Goal: Task Accomplishment & Management: Use online tool/utility

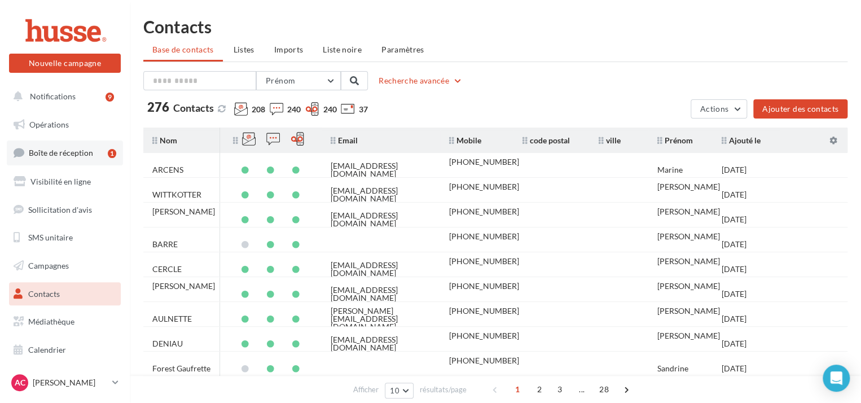
click at [63, 159] on link "Boîte de réception 1" at bounding box center [65, 153] width 116 height 24
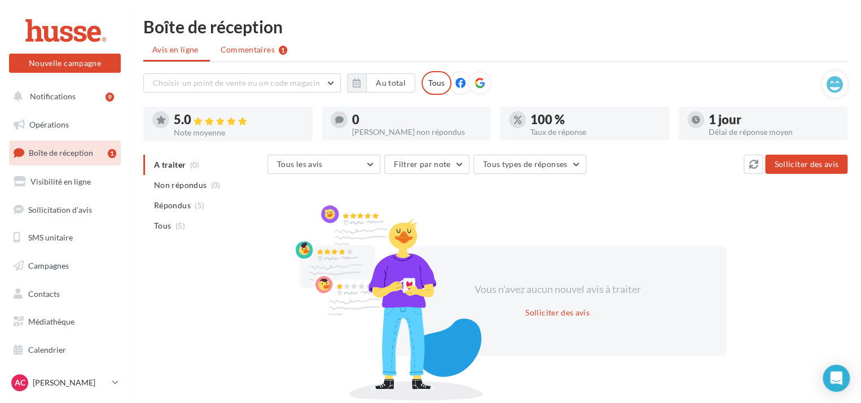
click at [251, 50] on span "Commentaires" at bounding box center [248, 49] width 54 height 11
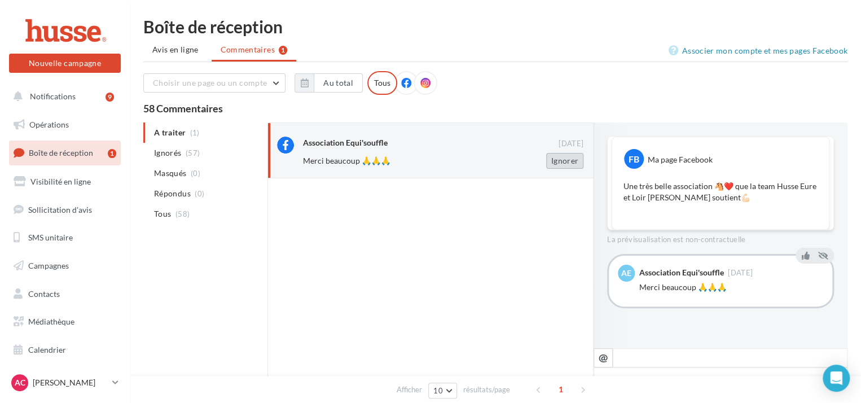
click at [551, 161] on button "Ignorer" at bounding box center [564, 161] width 37 height 16
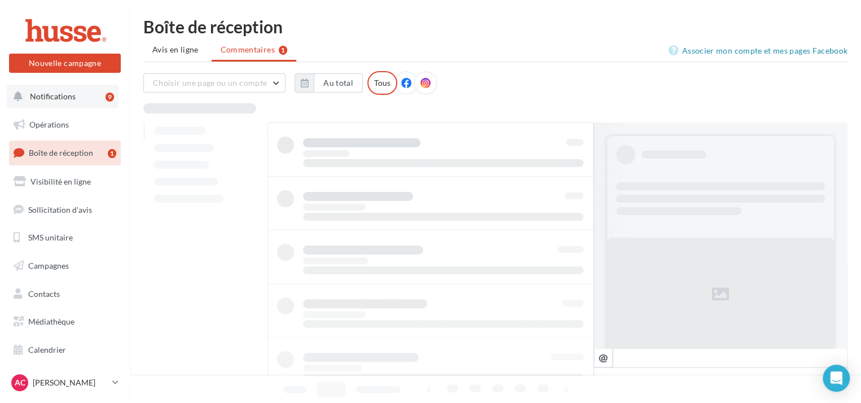
click at [64, 98] on span "Notifications" at bounding box center [53, 96] width 46 height 10
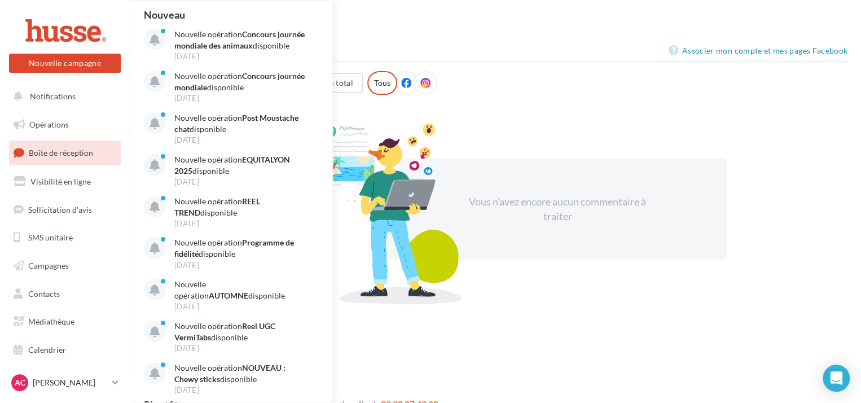
click at [411, 36] on div "Boîte de réception Avis en ligne Commentaires Associer mon compte et mes pages …" at bounding box center [495, 159] width 731 height 282
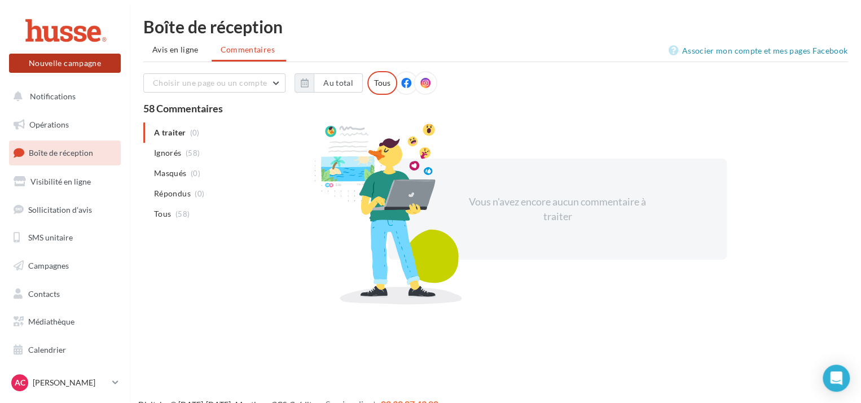
click at [89, 60] on button "Nouvelle campagne" at bounding box center [65, 63] width 112 height 19
click at [119, 260] on div at bounding box center [430, 184] width 861 height 403
click at [56, 127] on span "Opérations" at bounding box center [49, 125] width 40 height 10
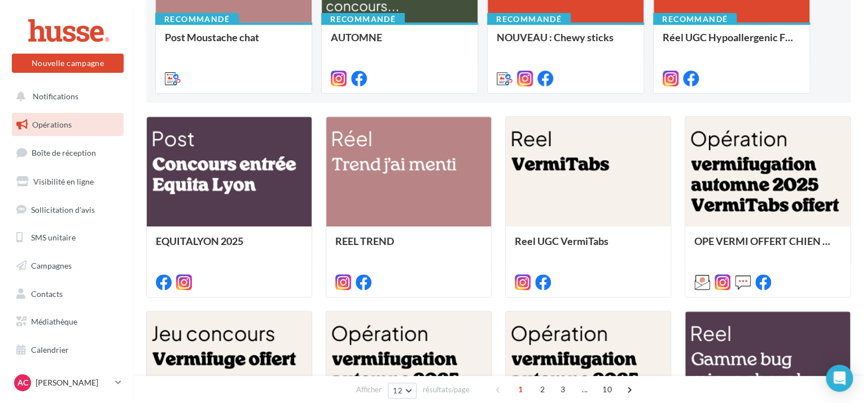
scroll to position [216, 0]
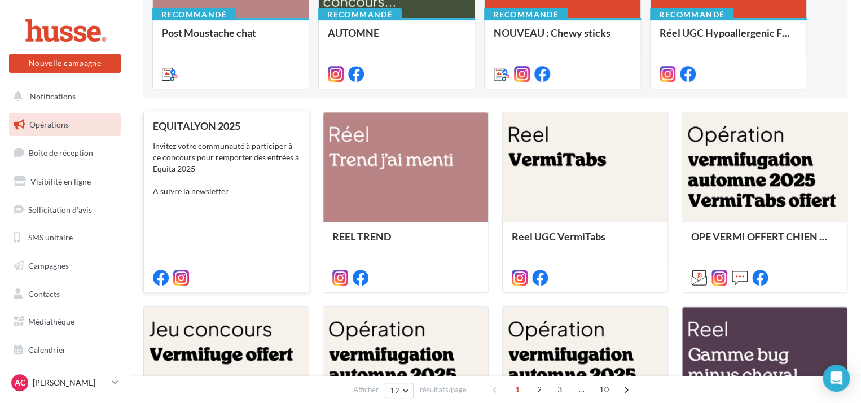
click at [239, 157] on div "Invitez votre communauté à participer à ce concours pour remporter des entrées …" at bounding box center [226, 169] width 147 height 56
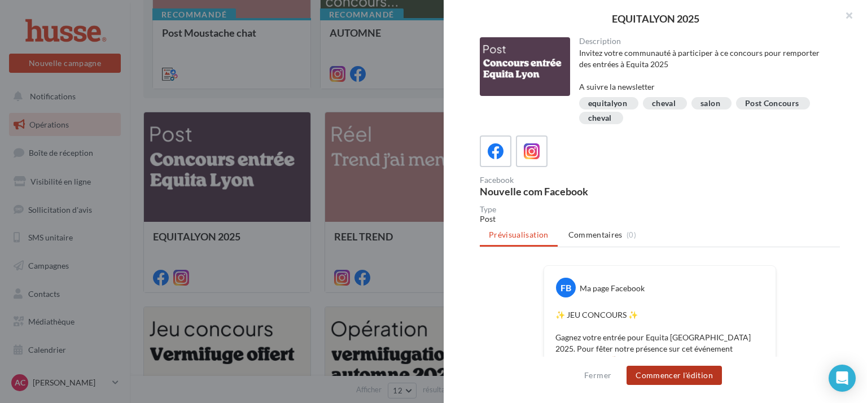
click at [688, 375] on button "Commencer l'édition" at bounding box center [673, 375] width 95 height 19
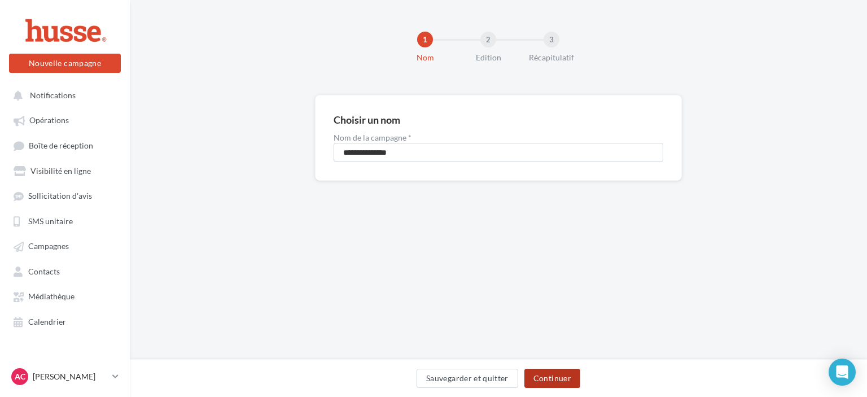
click at [558, 378] on button "Continuer" at bounding box center [552, 377] width 56 height 19
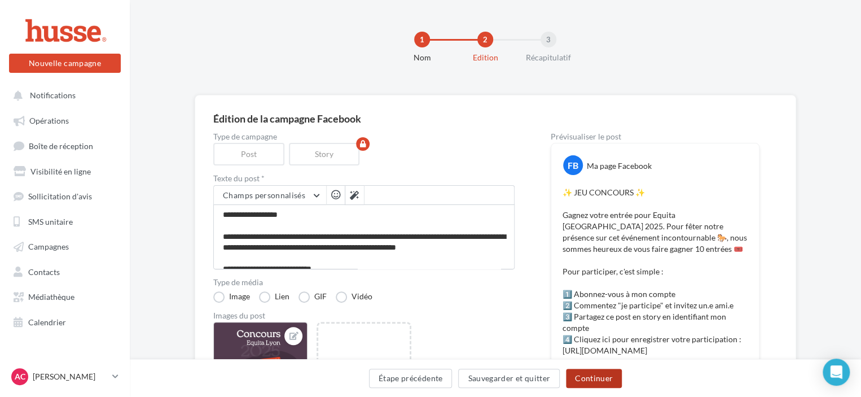
click at [589, 375] on button "Continuer" at bounding box center [594, 377] width 56 height 19
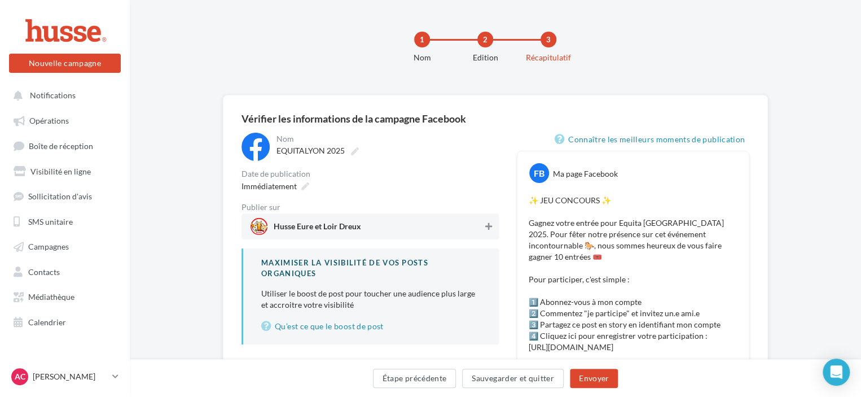
click at [483, 225] on button at bounding box center [488, 227] width 11 height 14
click at [594, 379] on button "Envoyer" at bounding box center [594, 377] width 48 height 19
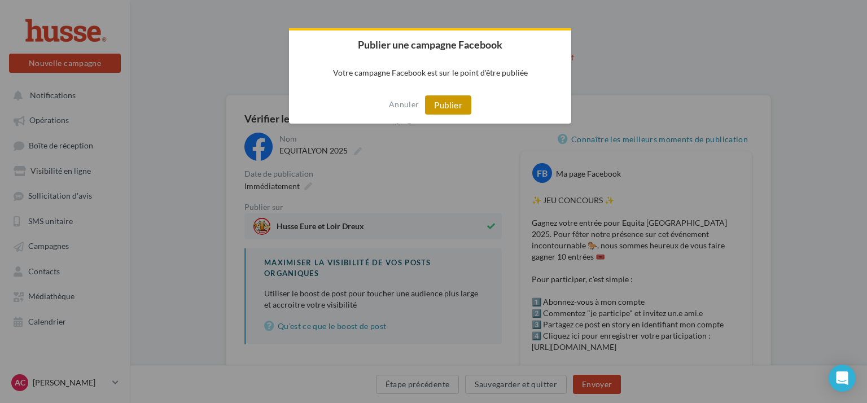
click at [460, 104] on button "Publier" at bounding box center [448, 104] width 46 height 19
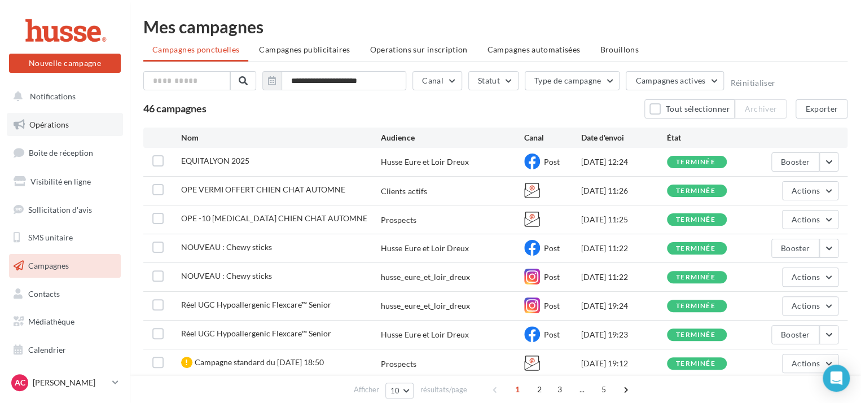
click at [54, 120] on span "Opérations" at bounding box center [49, 125] width 40 height 10
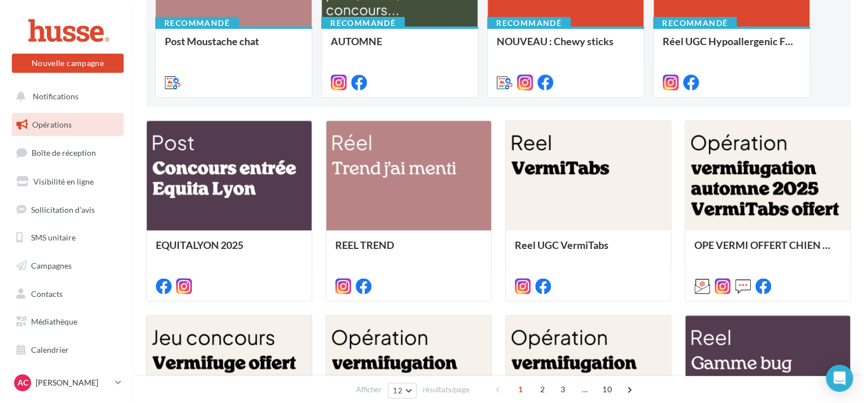
scroll to position [212, 0]
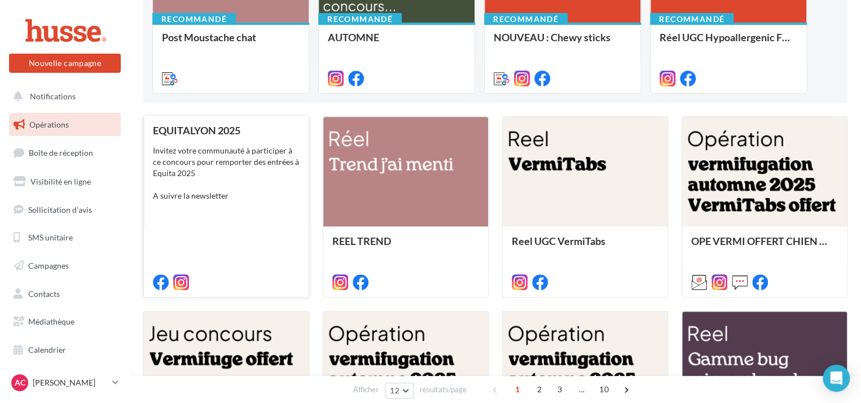
click at [221, 136] on div "EQUITALYON 2025 Invitez votre communauté à participer à ce concours pour rempor…" at bounding box center [226, 206] width 147 height 162
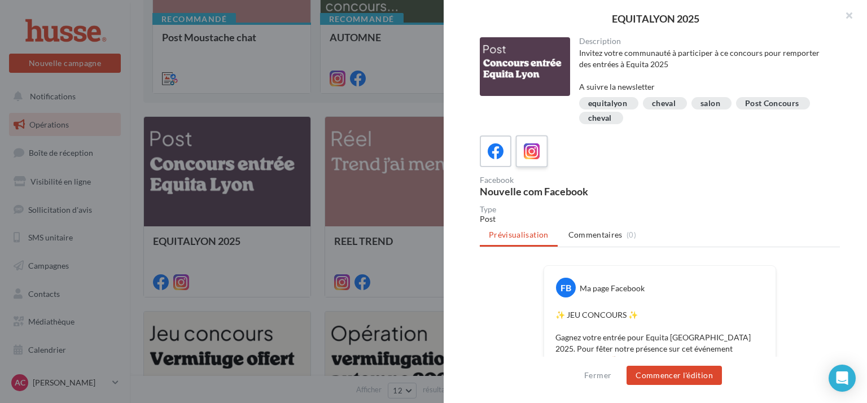
click at [537, 157] on icon at bounding box center [532, 151] width 16 height 16
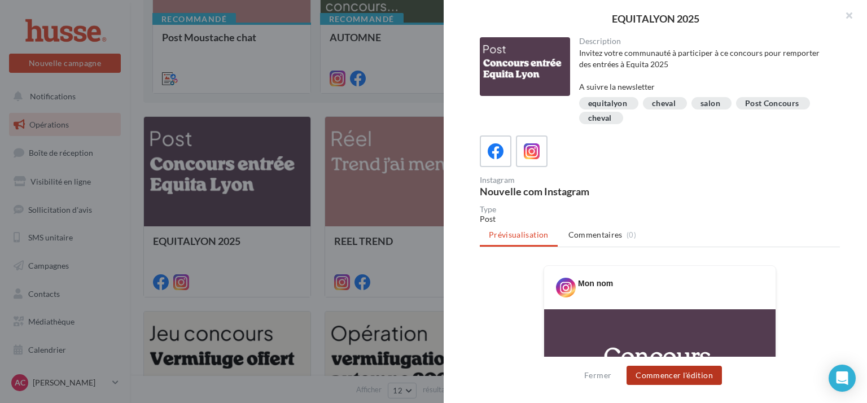
click at [668, 373] on button "Commencer l'édition" at bounding box center [673, 375] width 95 height 19
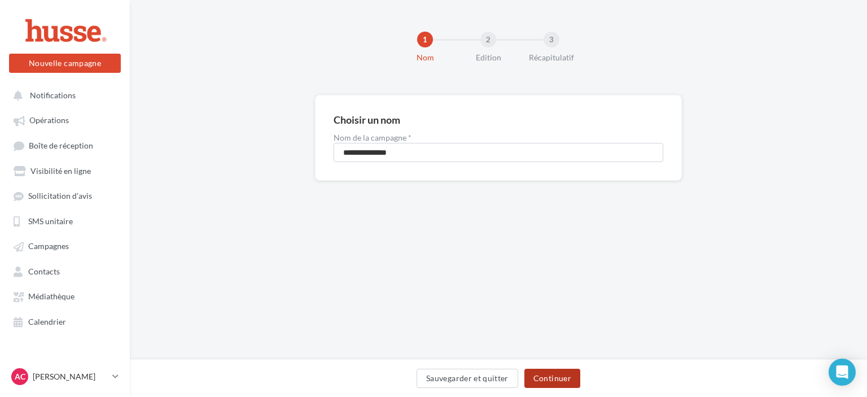
click at [573, 375] on button "Continuer" at bounding box center [552, 377] width 56 height 19
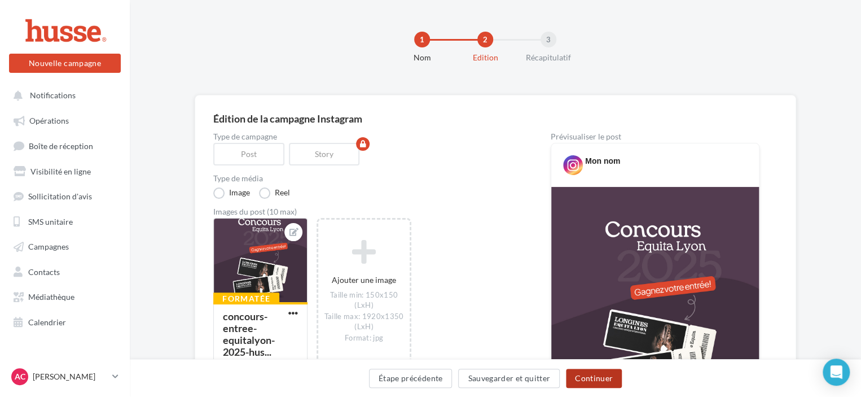
click at [593, 382] on button "Continuer" at bounding box center [594, 377] width 56 height 19
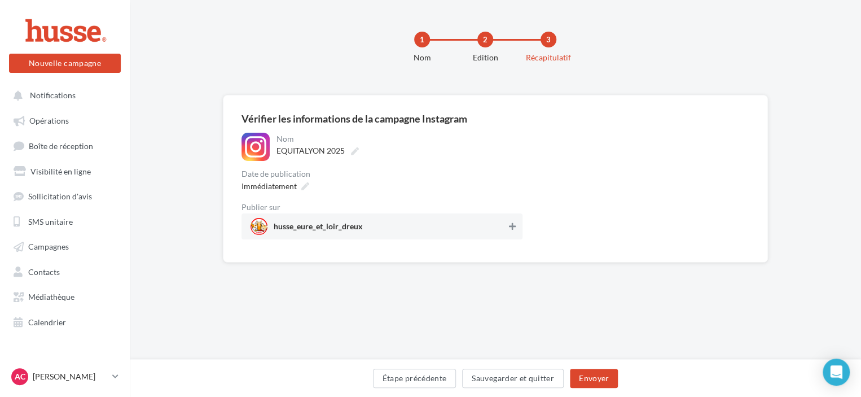
click at [512, 225] on icon at bounding box center [512, 226] width 7 height 8
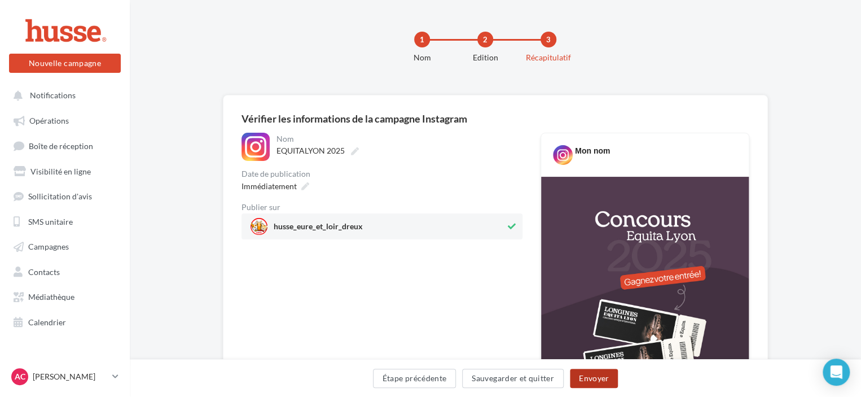
click at [591, 376] on button "Envoyer" at bounding box center [594, 377] width 48 height 19
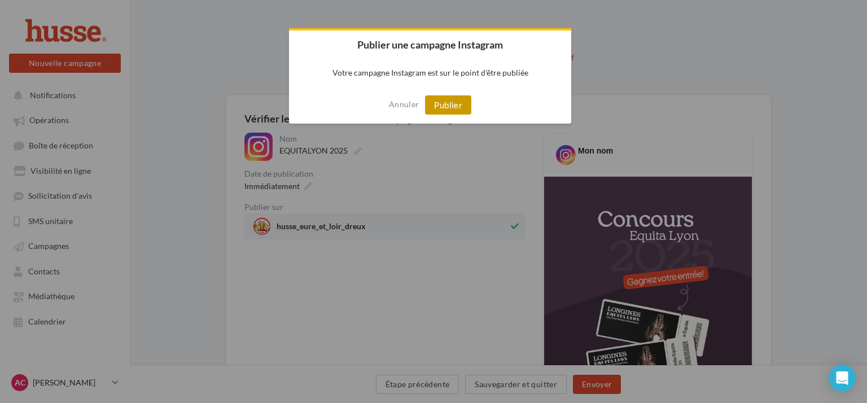
click at [446, 96] on button "Publier" at bounding box center [448, 104] width 46 height 19
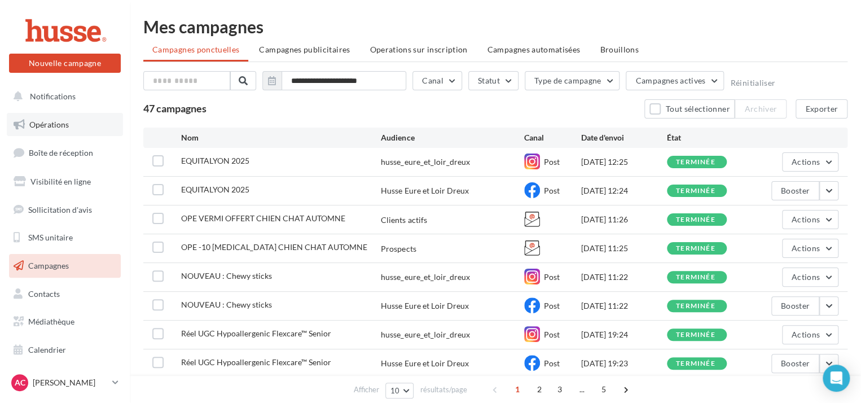
click at [62, 119] on link "Opérations" at bounding box center [65, 125] width 116 height 24
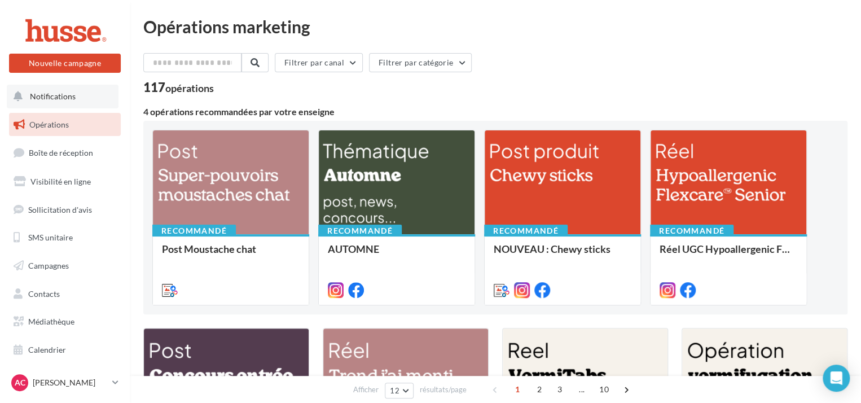
click at [43, 98] on span "Notifications" at bounding box center [53, 96] width 46 height 10
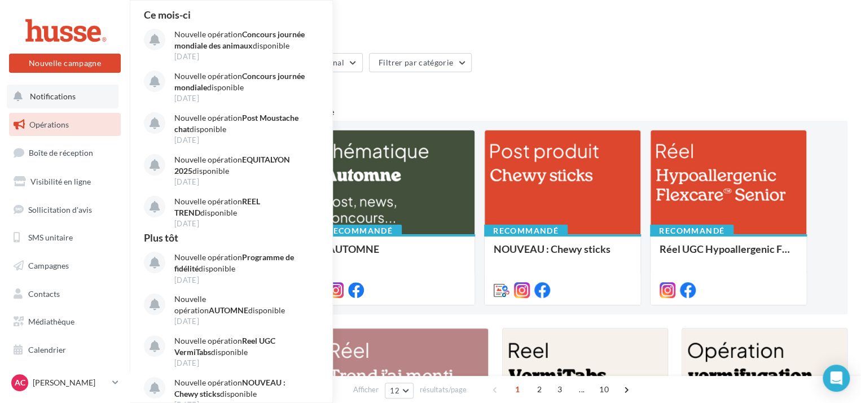
click at [46, 98] on span "Notifications" at bounding box center [53, 96] width 46 height 10
